Goal: Transaction & Acquisition: Purchase product/service

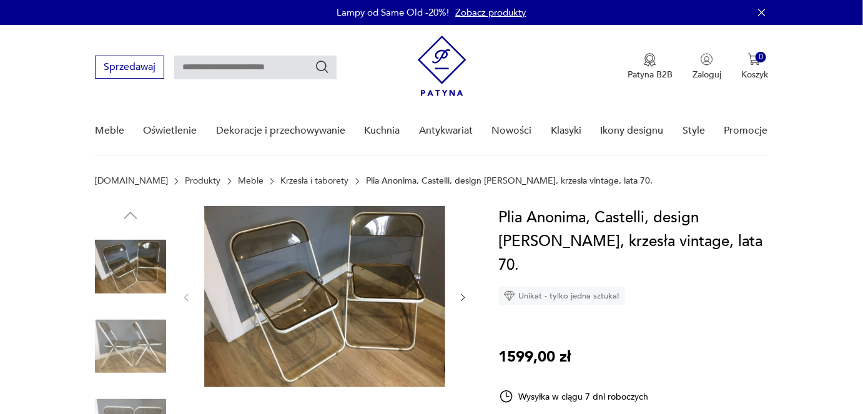
drag, startPoint x: 705, startPoint y: 239, endPoint x: 490, endPoint y: 215, distance: 216.3
copy h1 "Plia Anonima, Castelli, design [PERSON_NAME], krzesła vintage, lata 70"
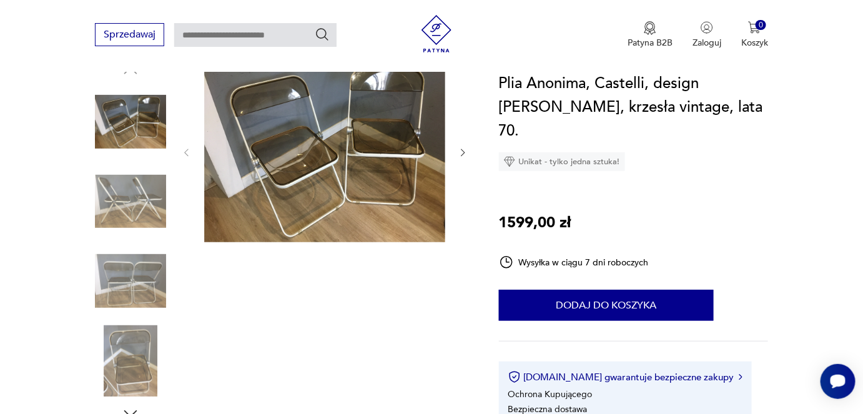
scroll to position [170, 0]
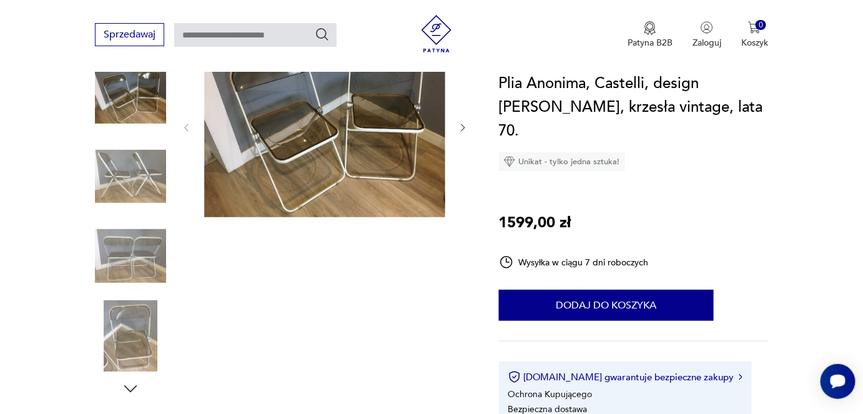
copy h1 "Plia Anonima, Castelli, design [PERSON_NAME], krzesła vintage, lata 70"
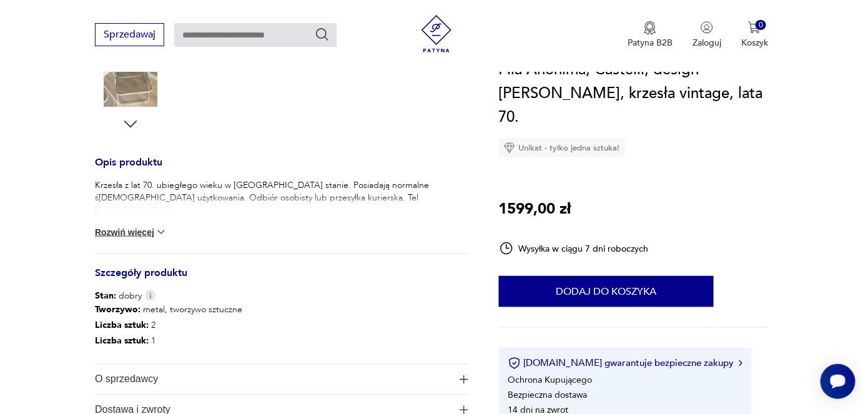
scroll to position [454, 0]
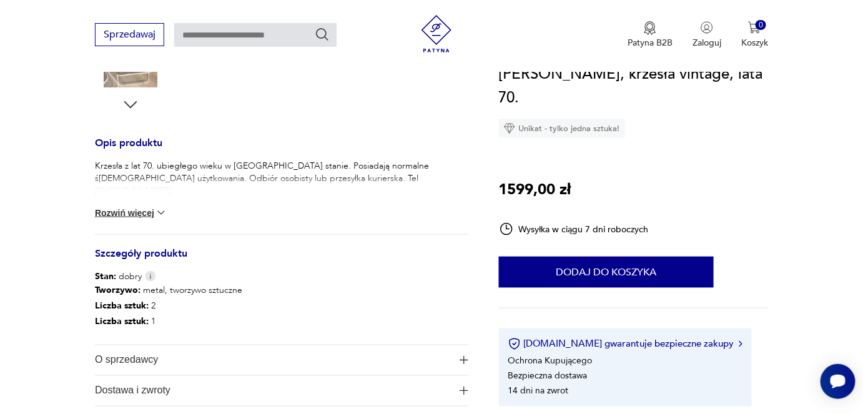
click at [166, 209] on img at bounding box center [161, 213] width 12 height 12
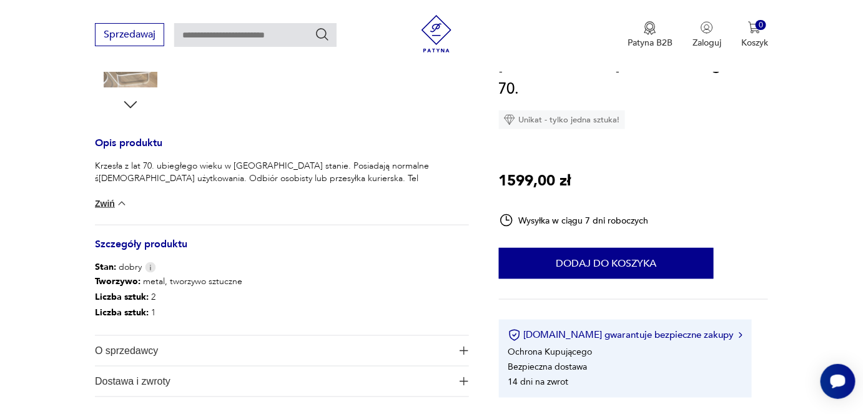
click at [116, 204] on img at bounding box center [122, 203] width 12 height 12
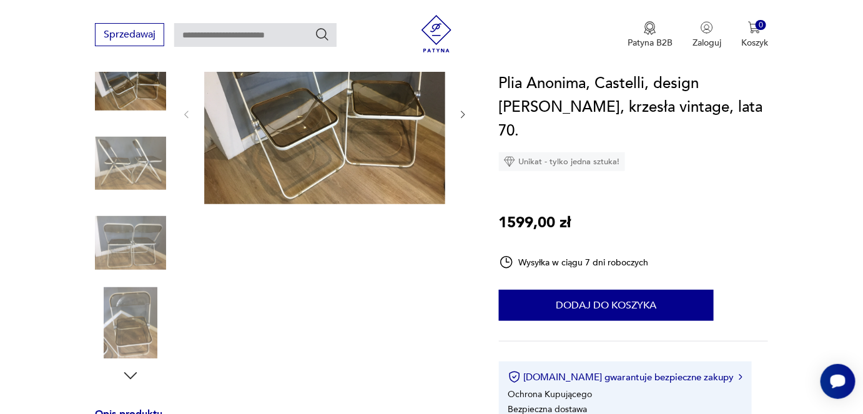
scroll to position [113, 0]
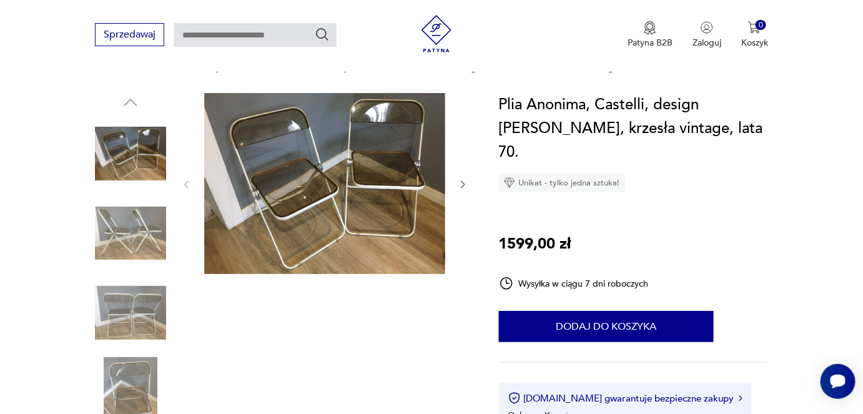
click at [131, 244] on img at bounding box center [130, 233] width 71 height 71
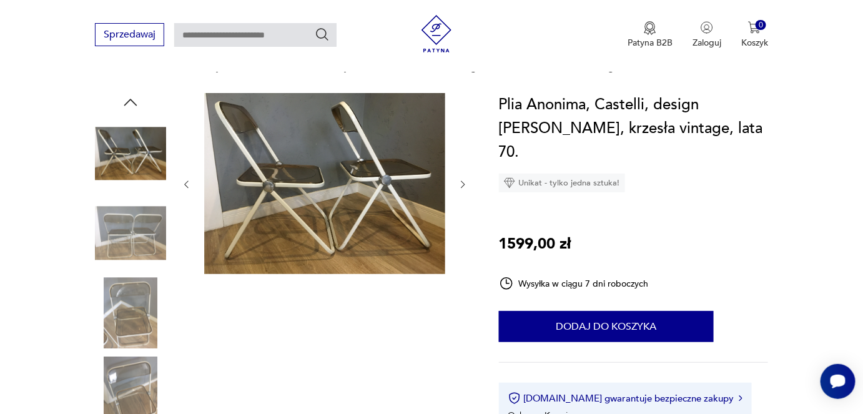
click at [136, 317] on img at bounding box center [130, 312] width 71 height 71
